Goal: Find specific page/section: Find specific page/section

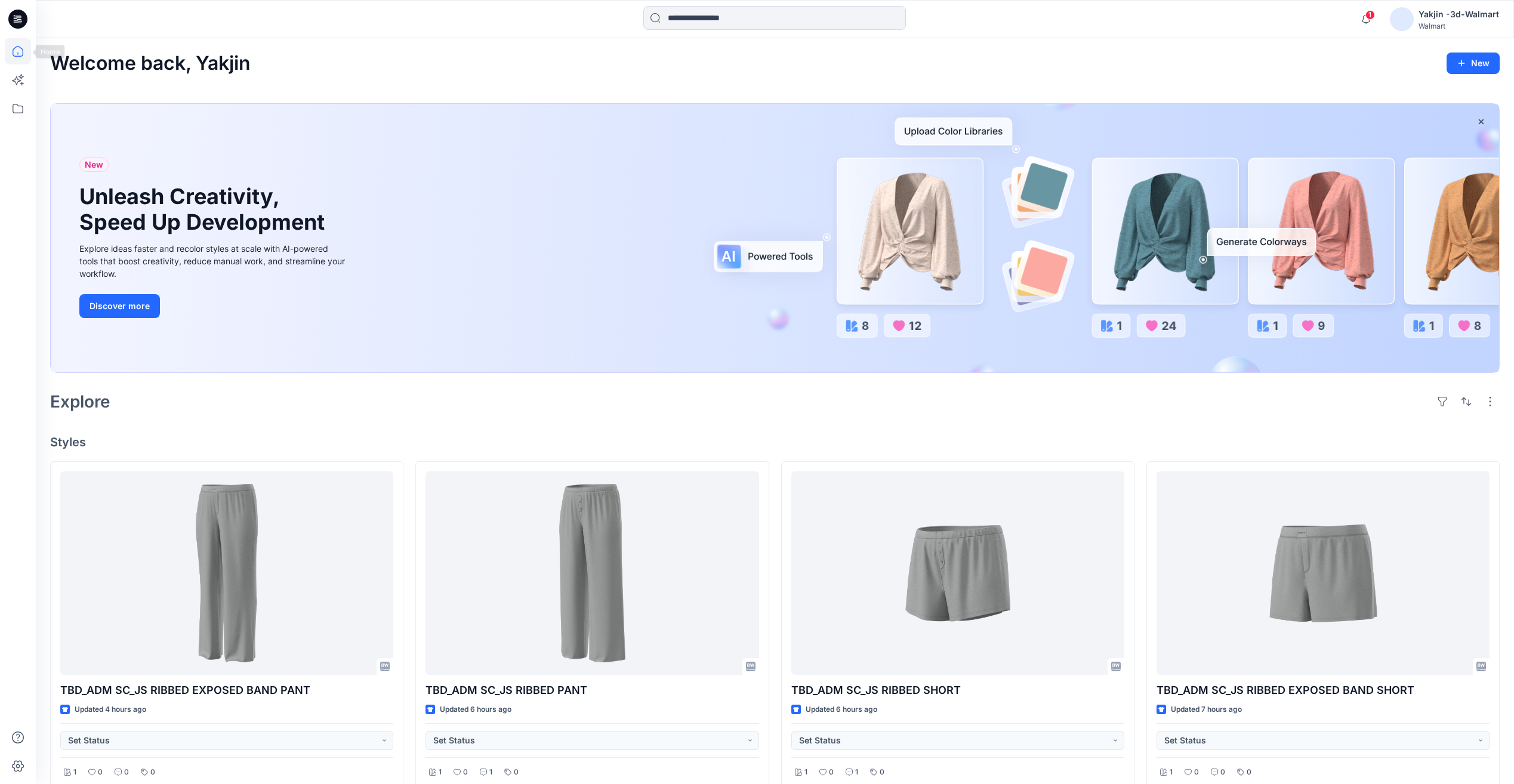
click at [11, 54] on icon at bounding box center [18, 51] width 26 height 26
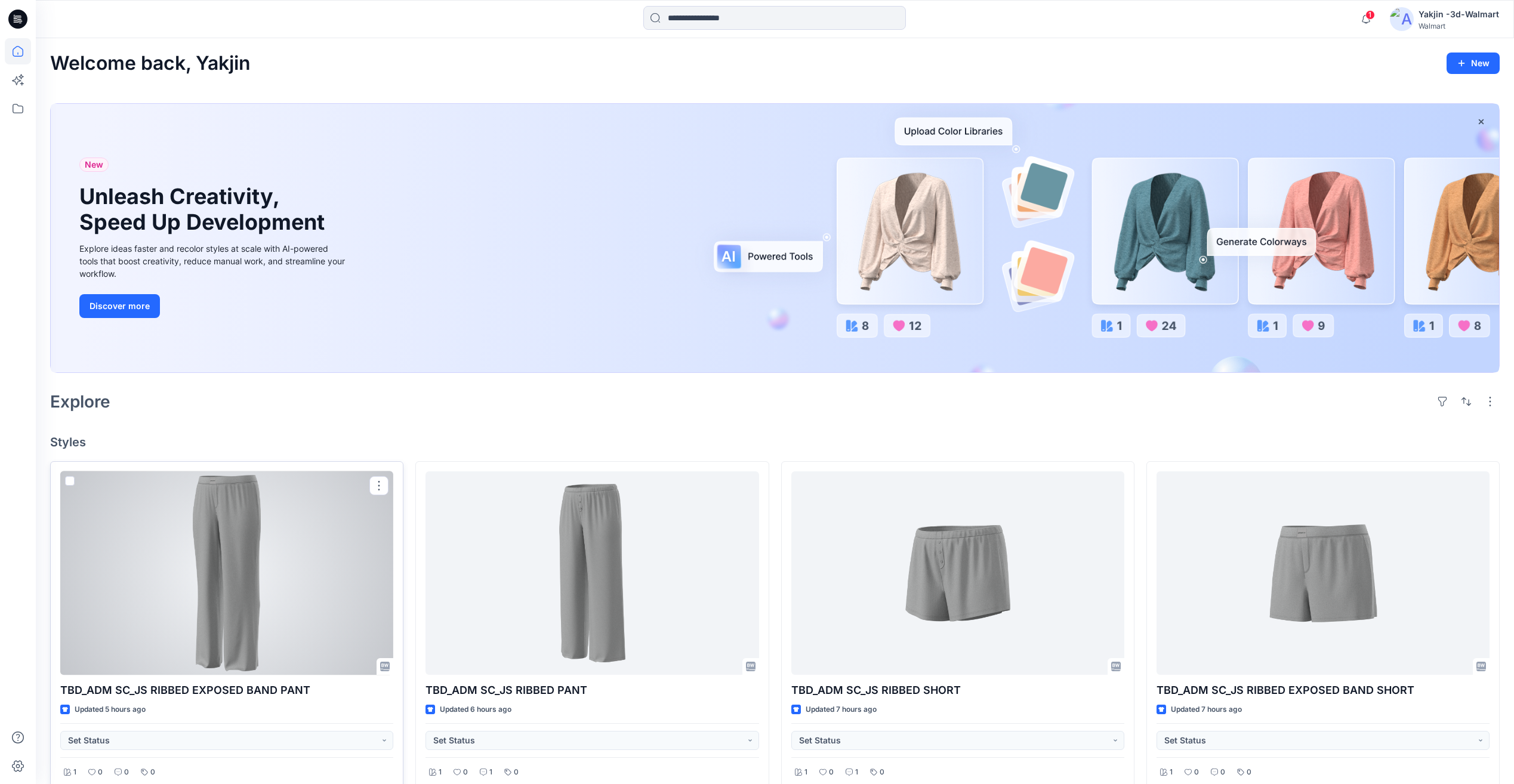
click at [320, 571] on div at bounding box center [226, 573] width 333 height 203
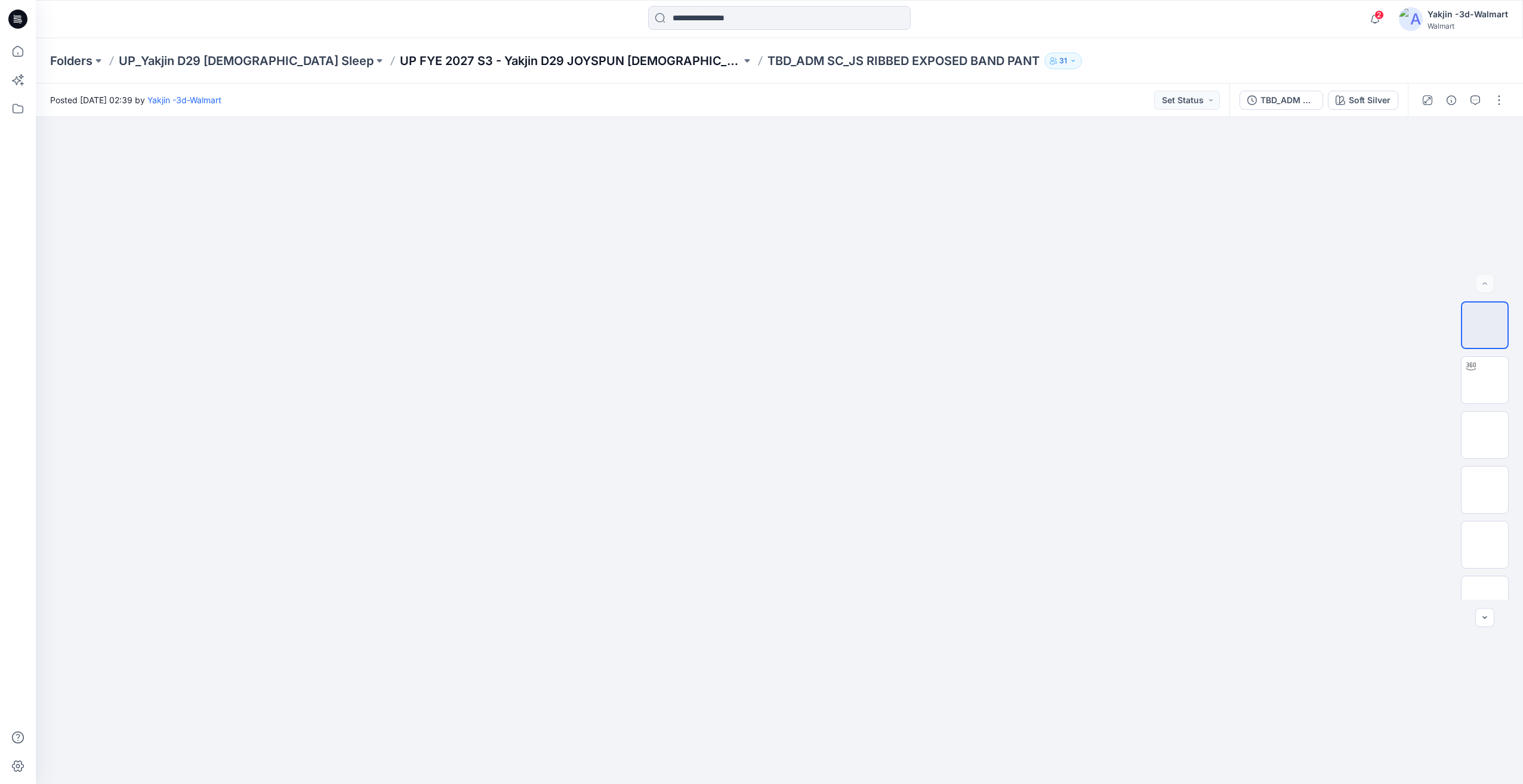
click at [589, 68] on p "UP FYE 2027 S3 - Yakjin D29 JOYSPUN [DEMOGRAPHIC_DATA] Sleepwear" at bounding box center [571, 61] width 342 height 17
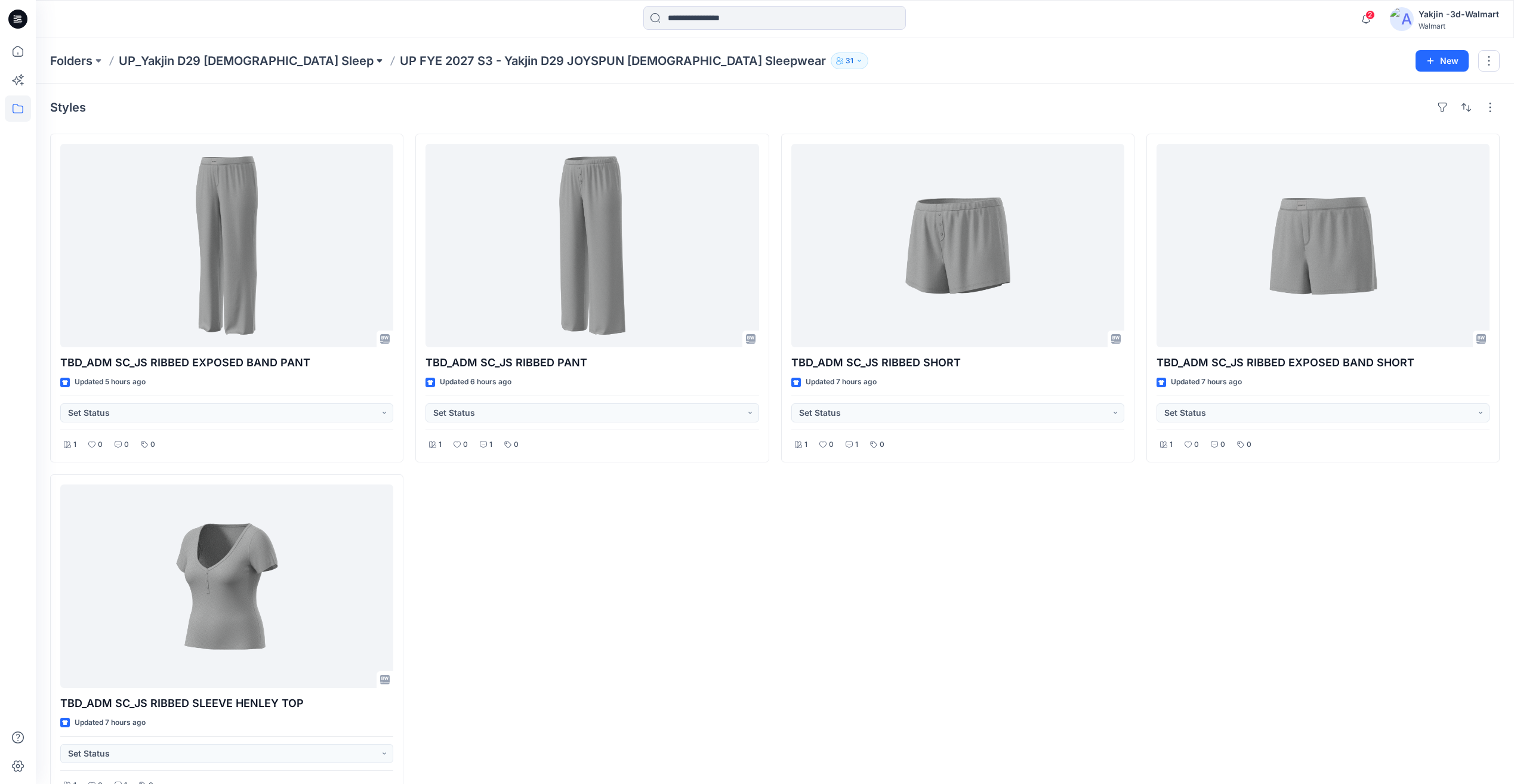
click at [374, 62] on button at bounding box center [380, 61] width 12 height 17
click at [1472, 106] on button "button" at bounding box center [1466, 107] width 19 height 19
click at [1422, 160] on p "A to Z" at bounding box center [1426, 164] width 75 height 13
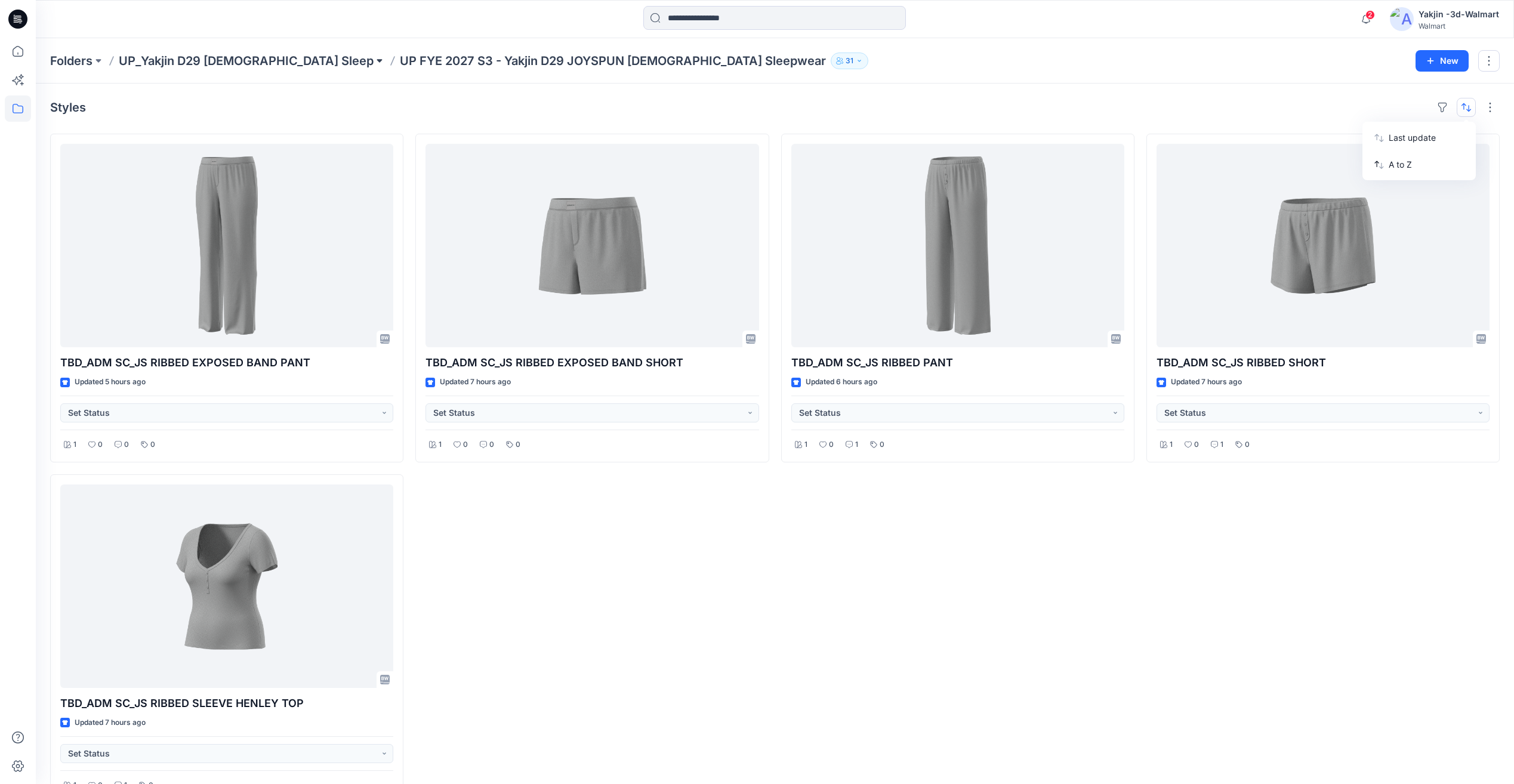
click at [374, 63] on button at bounding box center [380, 61] width 12 height 17
click at [82, 62] on p "Folders" at bounding box center [71, 61] width 42 height 17
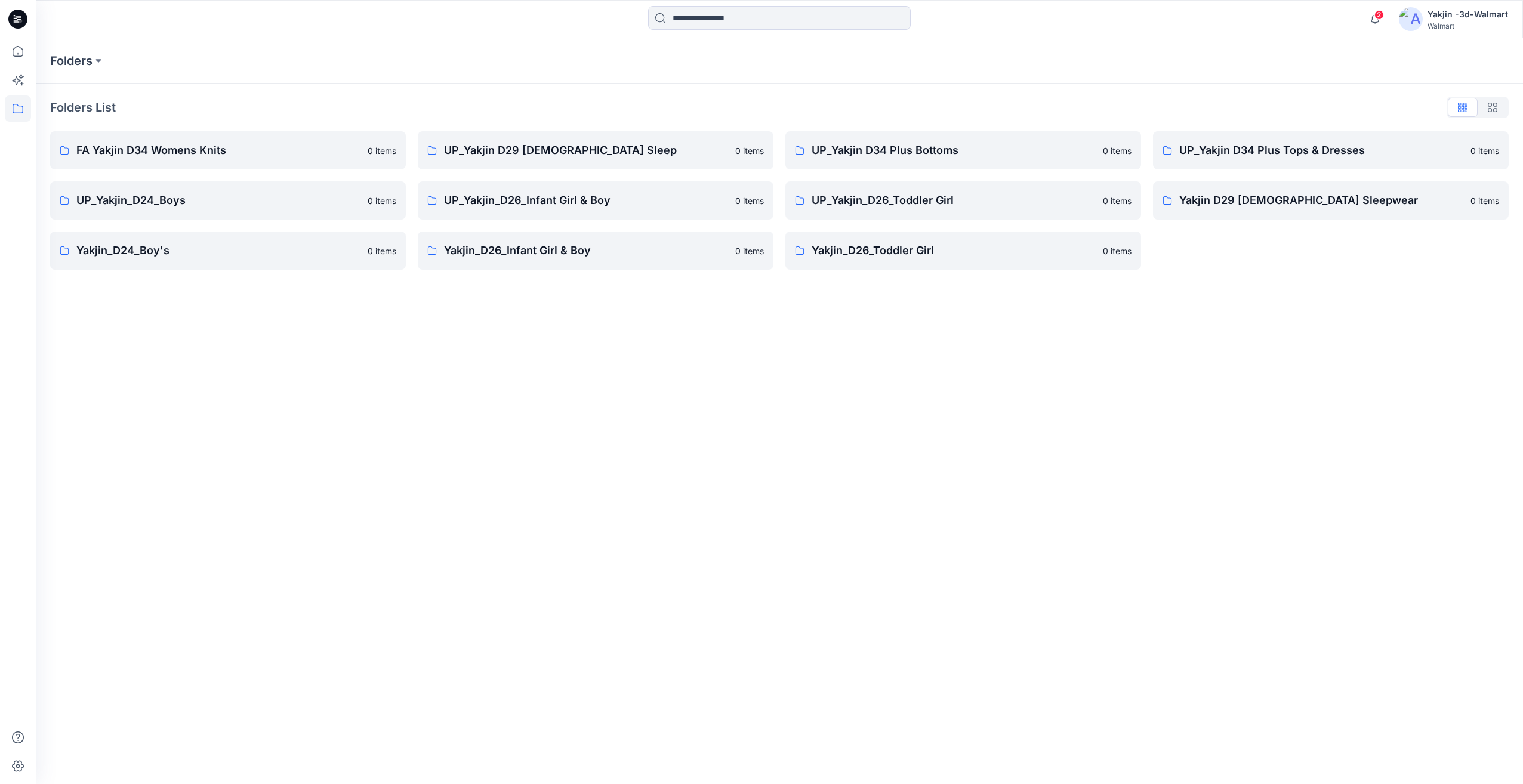
click at [519, 435] on div "Folders Folders List FA Yakjin D34 Womens Knits 0 items UP_Yakjin_D24_Boys 0 it…" at bounding box center [780, 411] width 1487 height 746
click at [620, 155] on p "UP_Yakjin D29 [DEMOGRAPHIC_DATA] Sleep" at bounding box center [586, 151] width 284 height 17
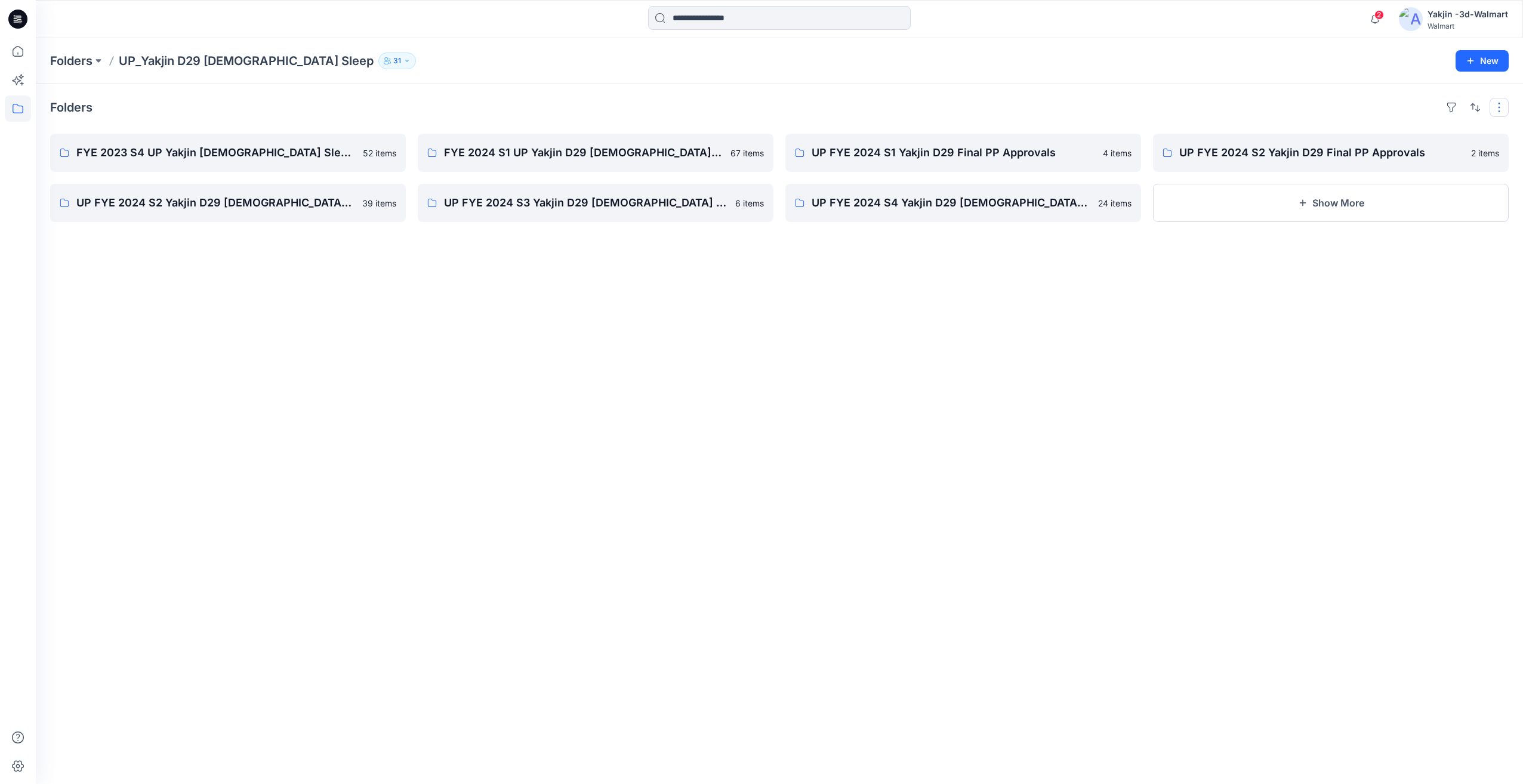
click at [1497, 111] on button "button" at bounding box center [1499, 107] width 19 height 19
click at [1483, 111] on button "button" at bounding box center [1475, 107] width 19 height 19
click at [1427, 164] on p "A to Z" at bounding box center [1434, 164] width 75 height 13
click at [661, 446] on div "Folders Last update Z to A UP FYE 2027 S3 - Yakjin D29 NOBO [DEMOGRAPHIC_DATA] …" at bounding box center [780, 433] width 1487 height 701
click at [241, 154] on p "UP FYE 2027 S3 - Yakjin D29 NOBO [DEMOGRAPHIC_DATA] Sleepwear" at bounding box center [227, 152] width 301 height 17
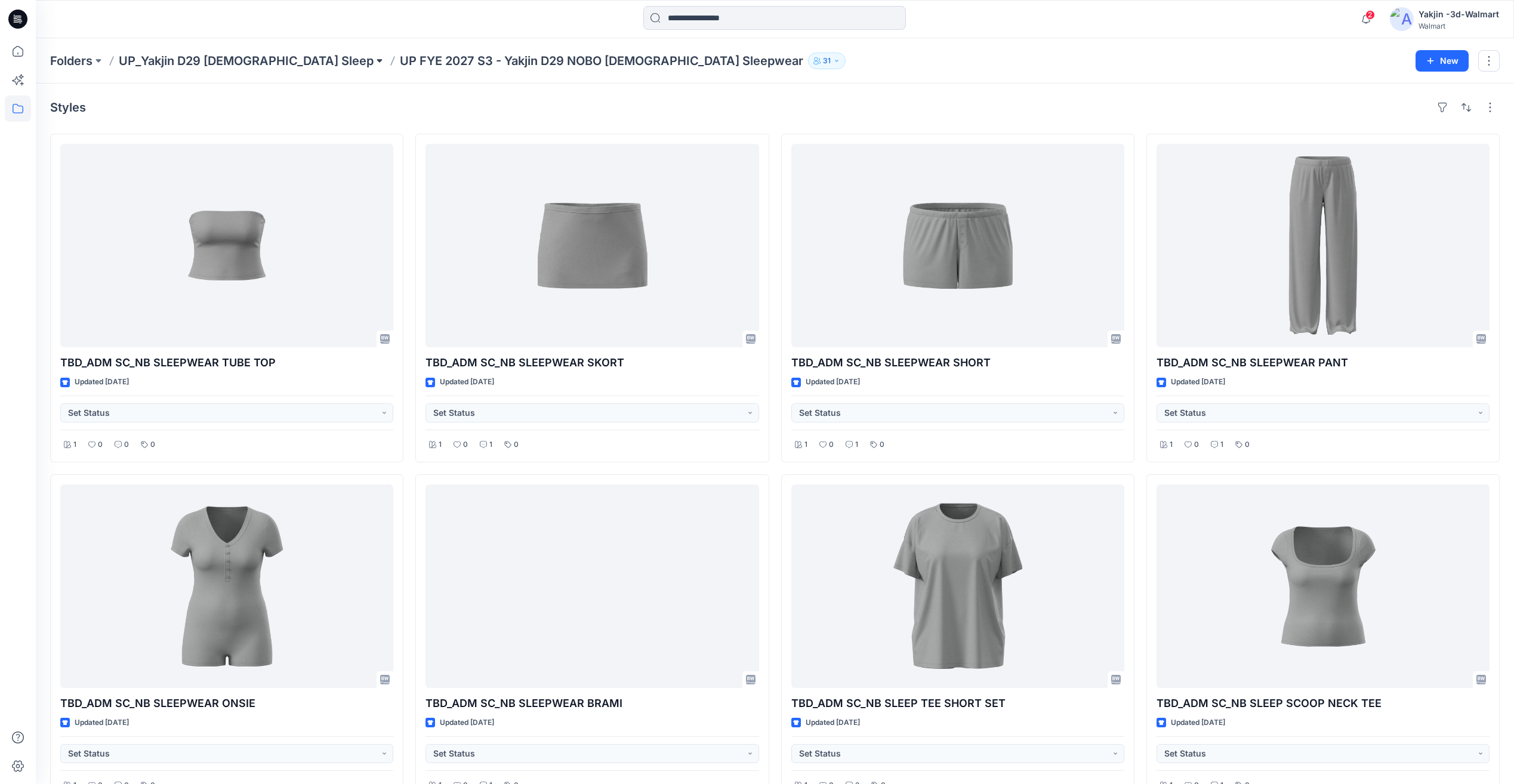
click at [374, 60] on button at bounding box center [380, 61] width 12 height 17
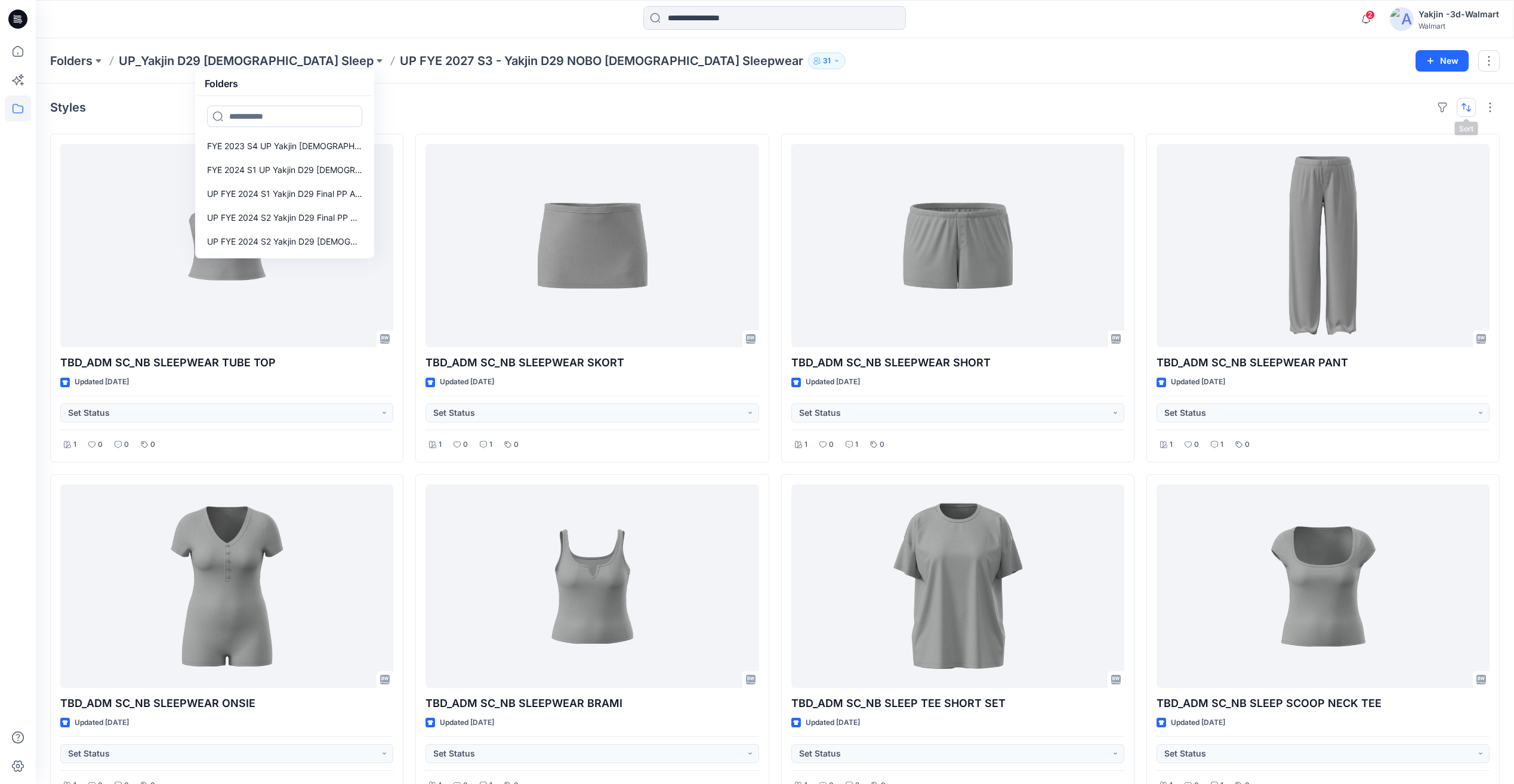
click at [1469, 113] on button "button" at bounding box center [1466, 107] width 19 height 19
click at [1483, 107] on button "button" at bounding box center [1490, 107] width 19 height 19
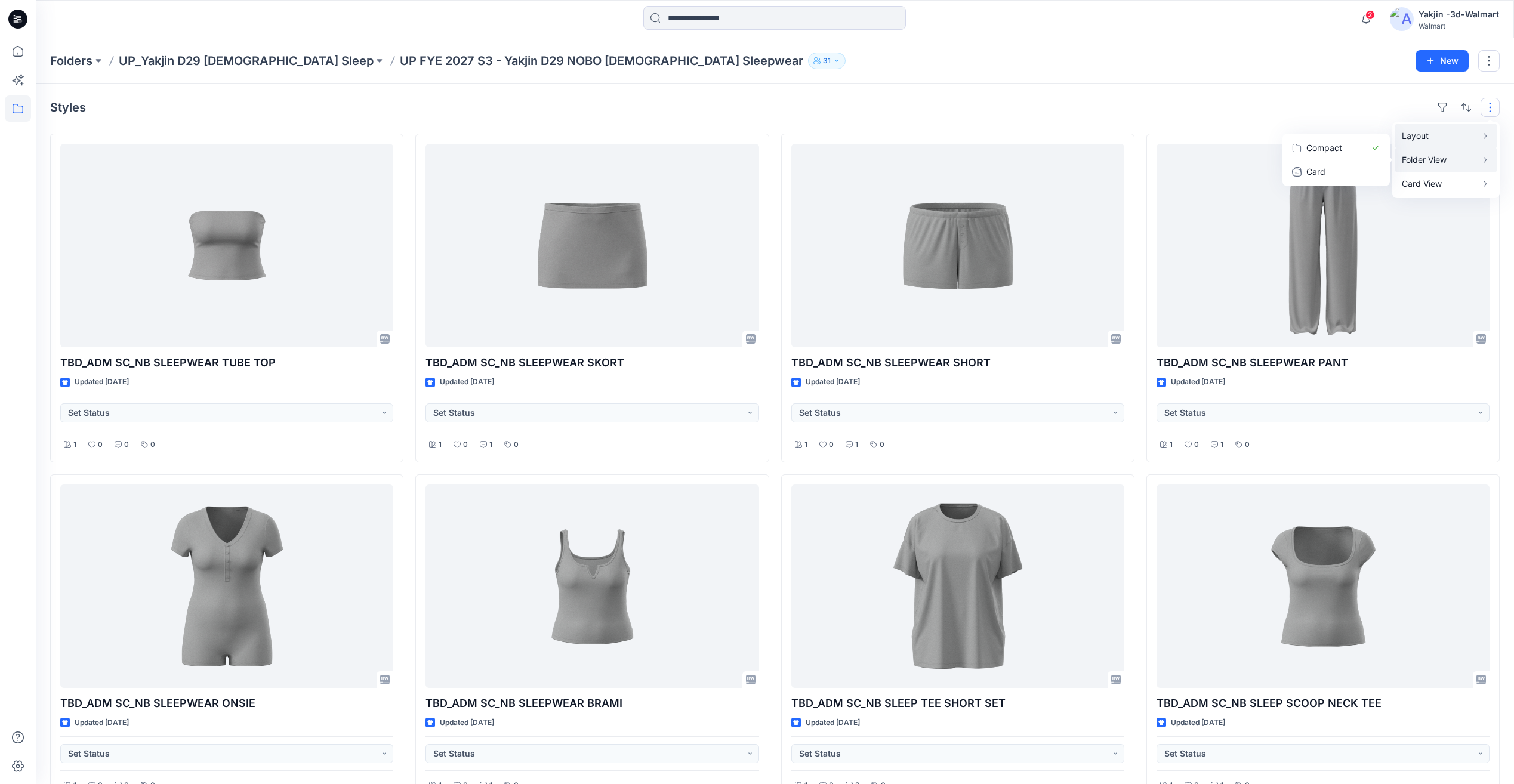
click at [1454, 139] on p "Layout" at bounding box center [1439, 137] width 75 height 15
click at [1459, 112] on button "button" at bounding box center [1466, 107] width 19 height 19
click at [1411, 167] on p "Z to A" at bounding box center [1426, 164] width 75 height 13
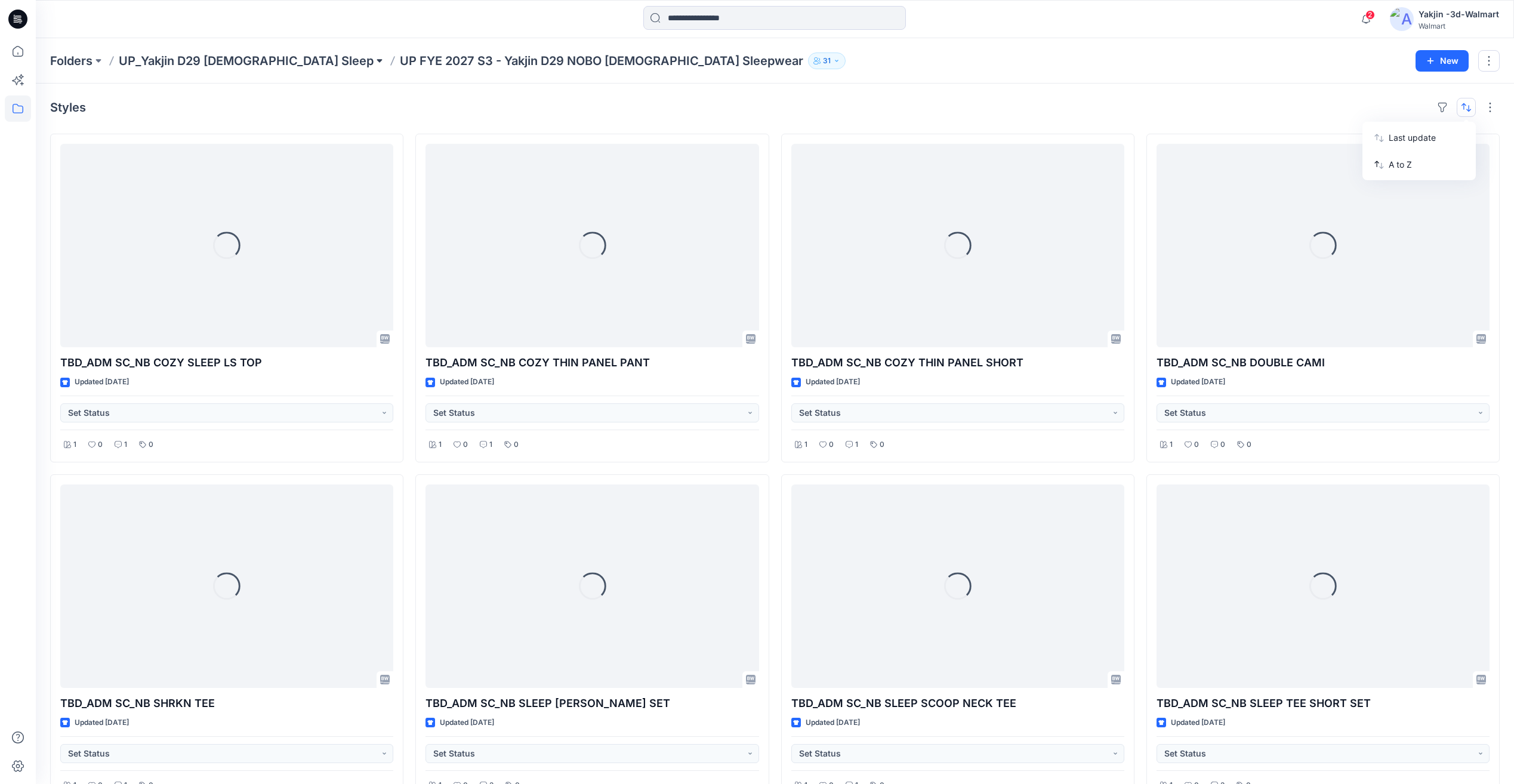
click at [374, 62] on button at bounding box center [380, 61] width 12 height 17
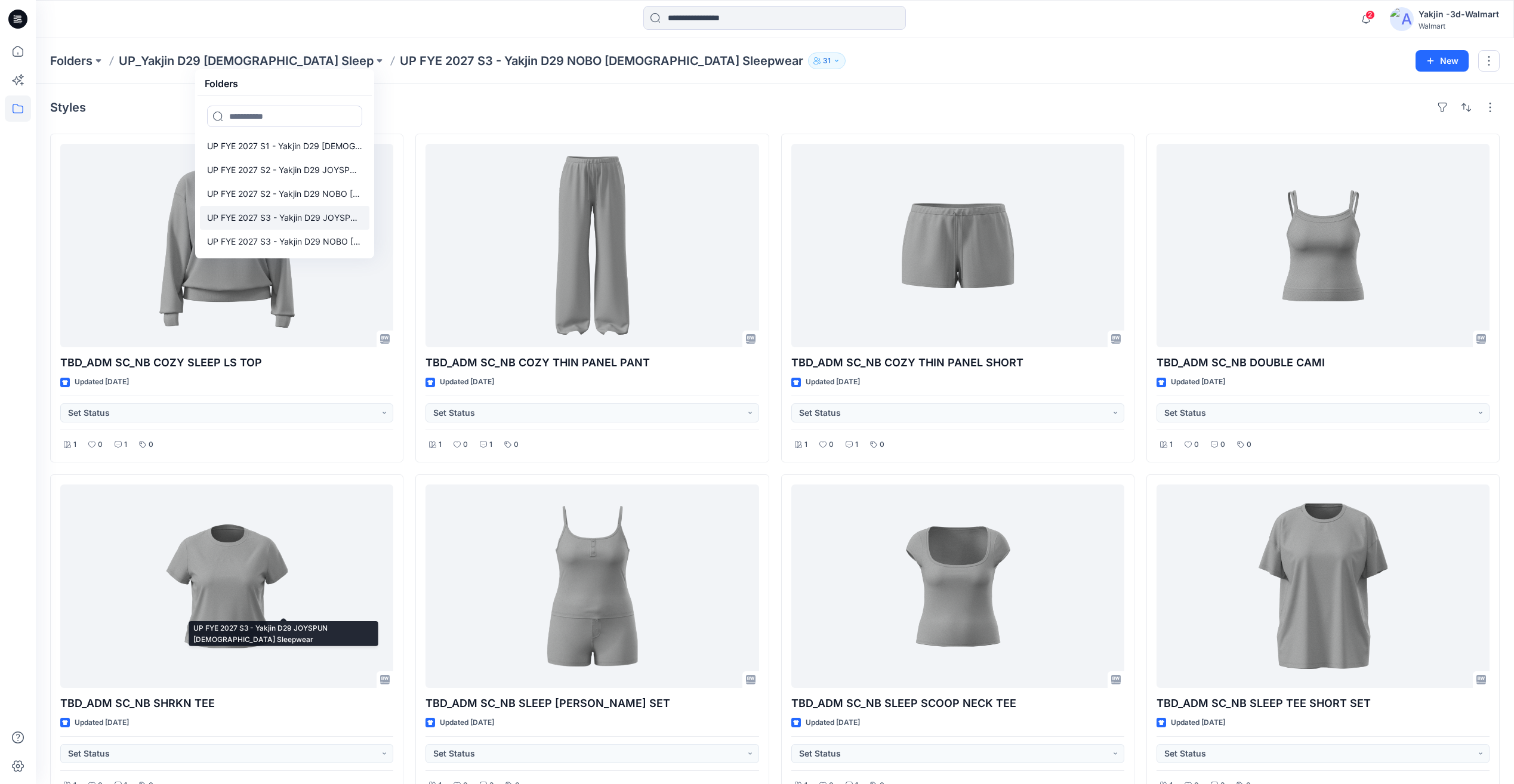
scroll to position [416, 0]
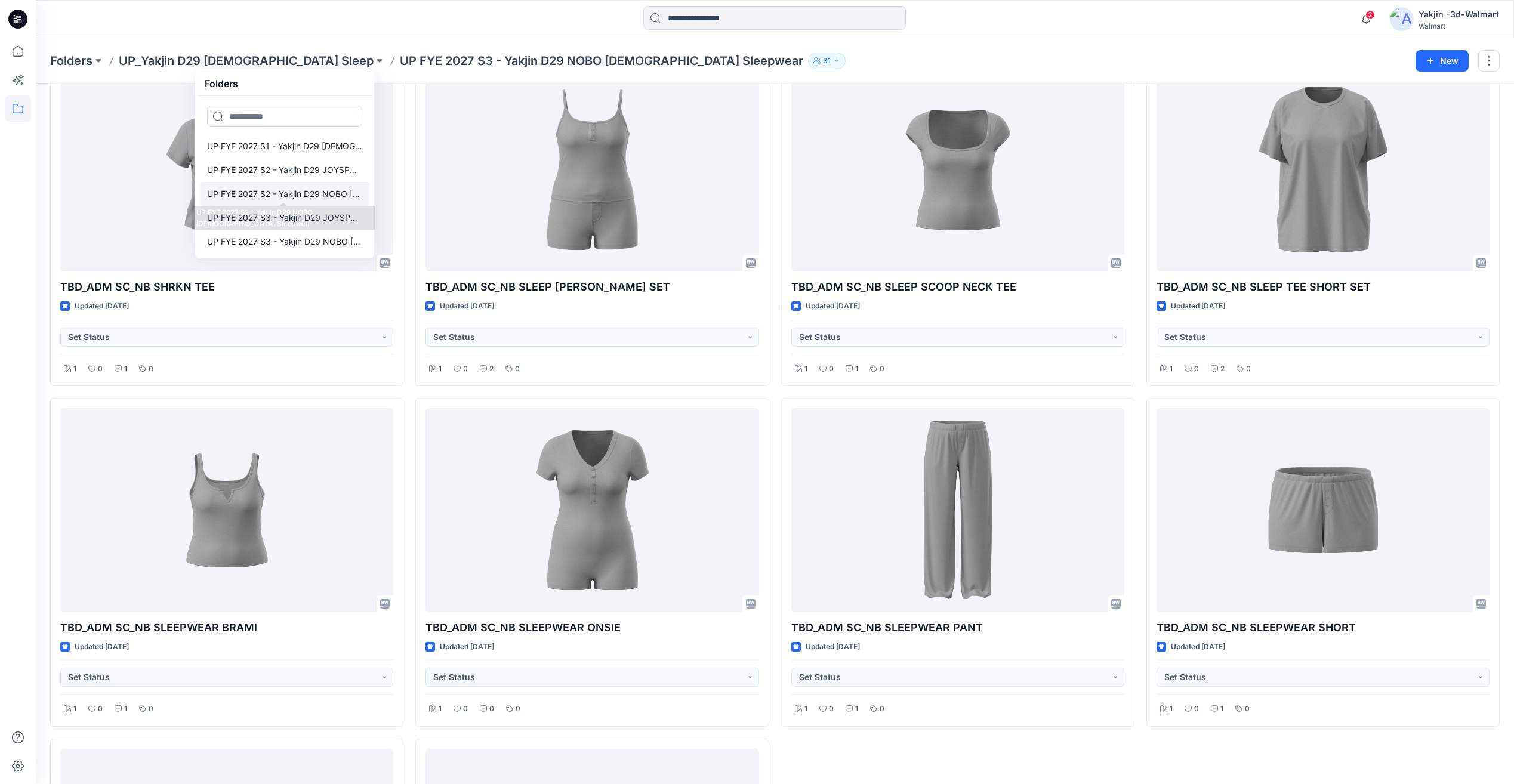
click at [291, 197] on p "UP FYE 2027 S2 - Yakjin D29 NOBO [DEMOGRAPHIC_DATA] Sleepwear" at bounding box center [285, 194] width 155 height 15
